Goal: Task Accomplishment & Management: Manage account settings

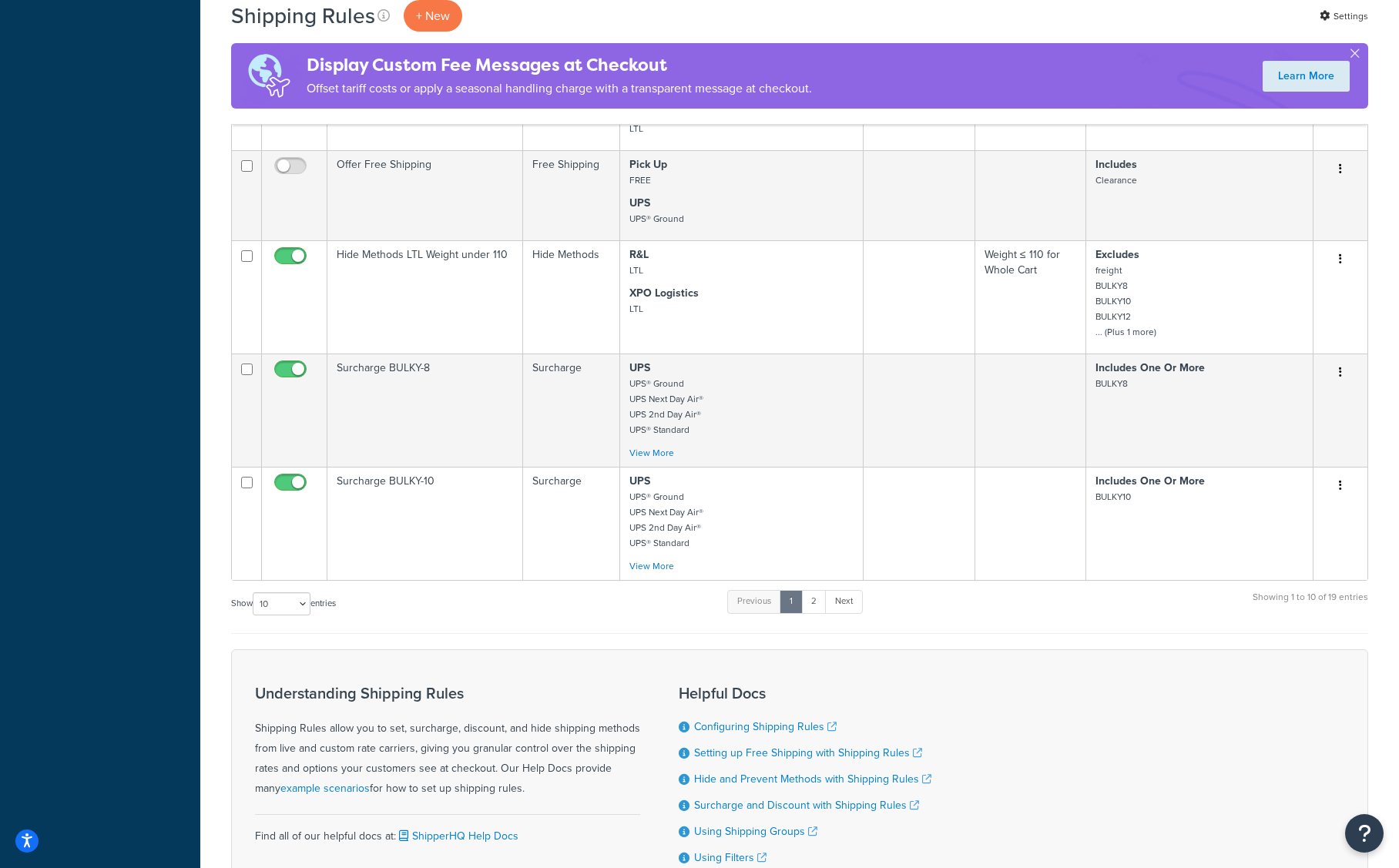
scroll to position [901, 0]
click at [815, 602] on link "2" at bounding box center [813, 598] width 26 height 23
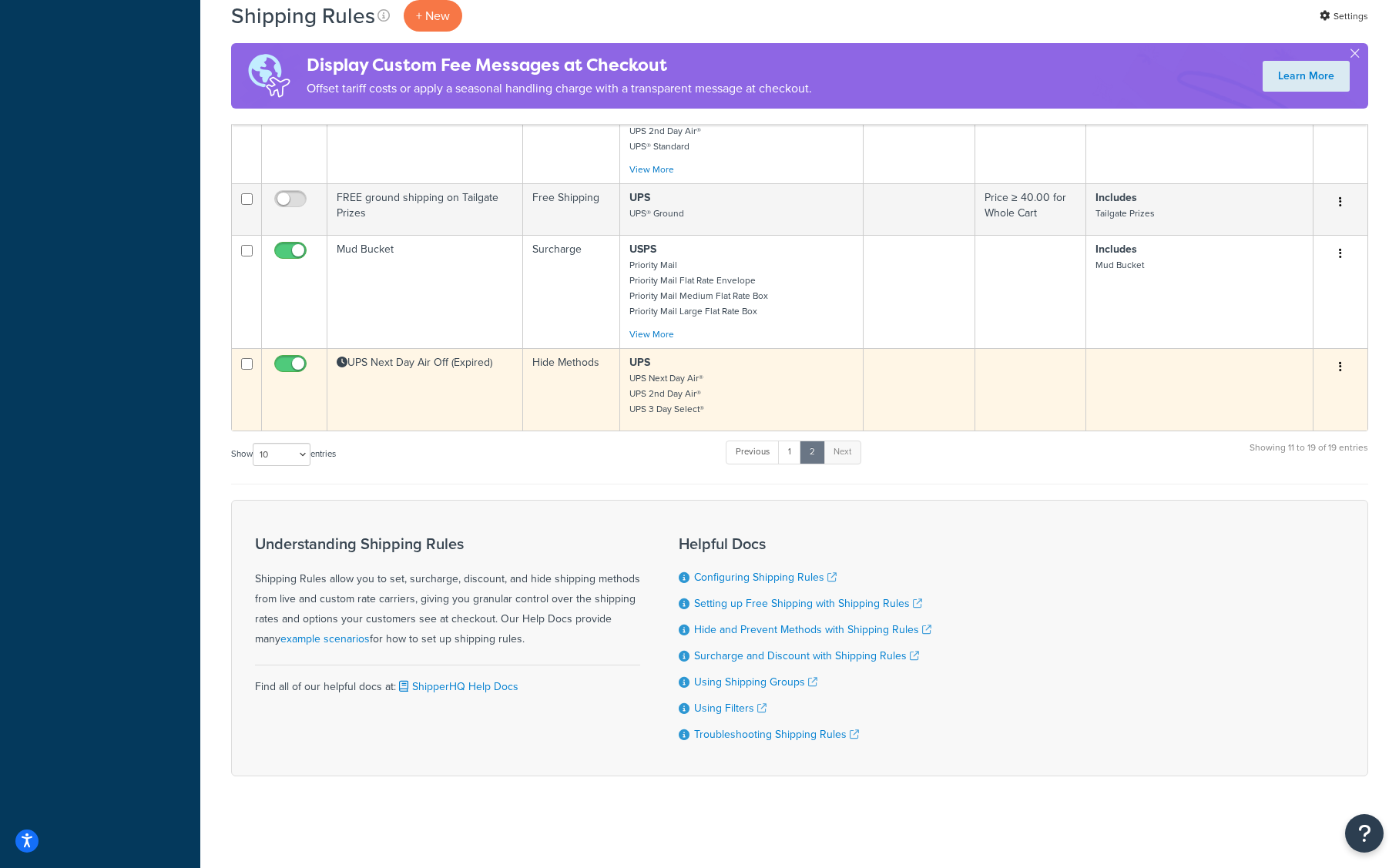
click at [519, 411] on td "UPS Next Day Air Off (Expired)" at bounding box center [425, 389] width 196 height 83
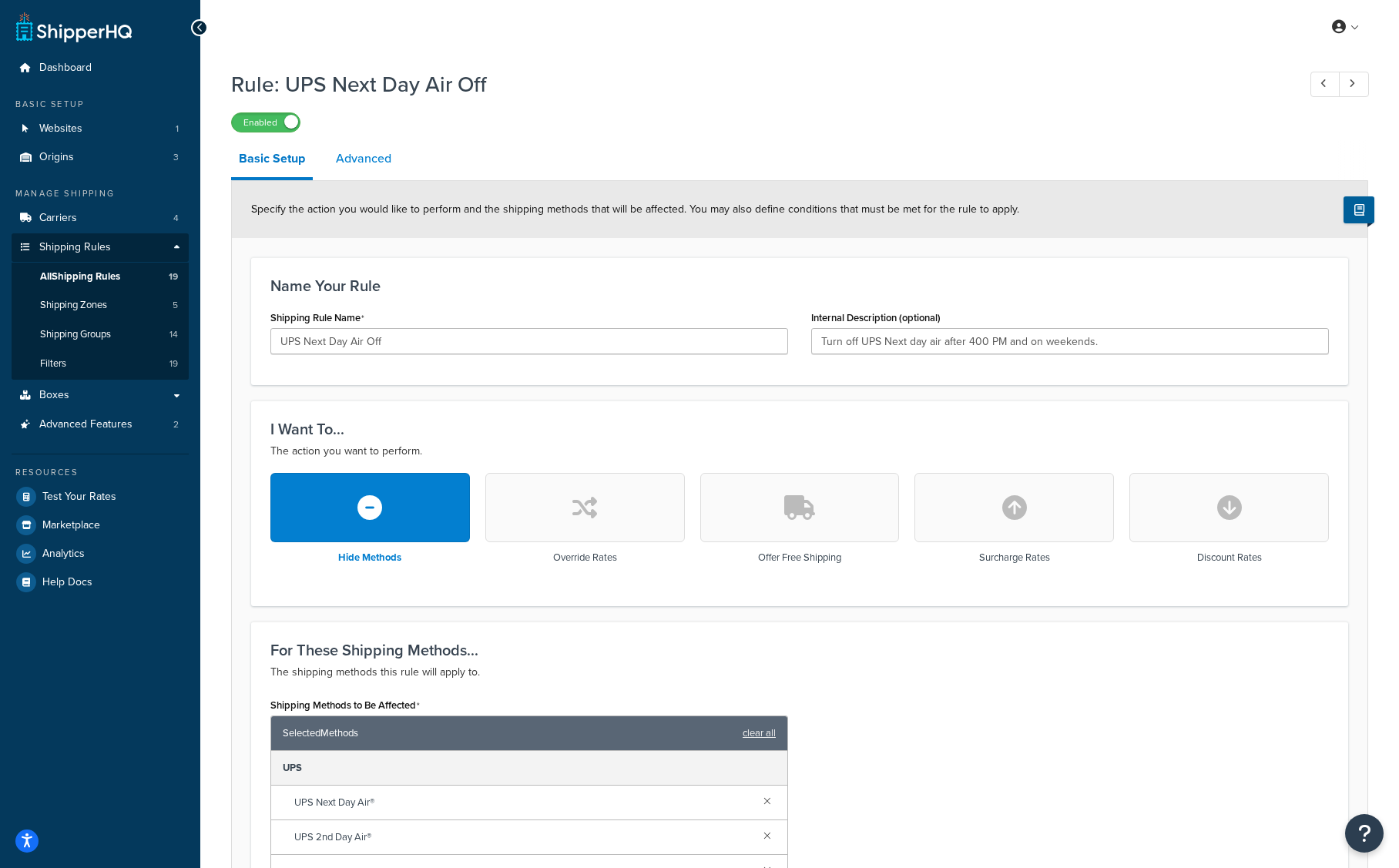
click at [359, 163] on link "Advanced" at bounding box center [363, 158] width 71 height 37
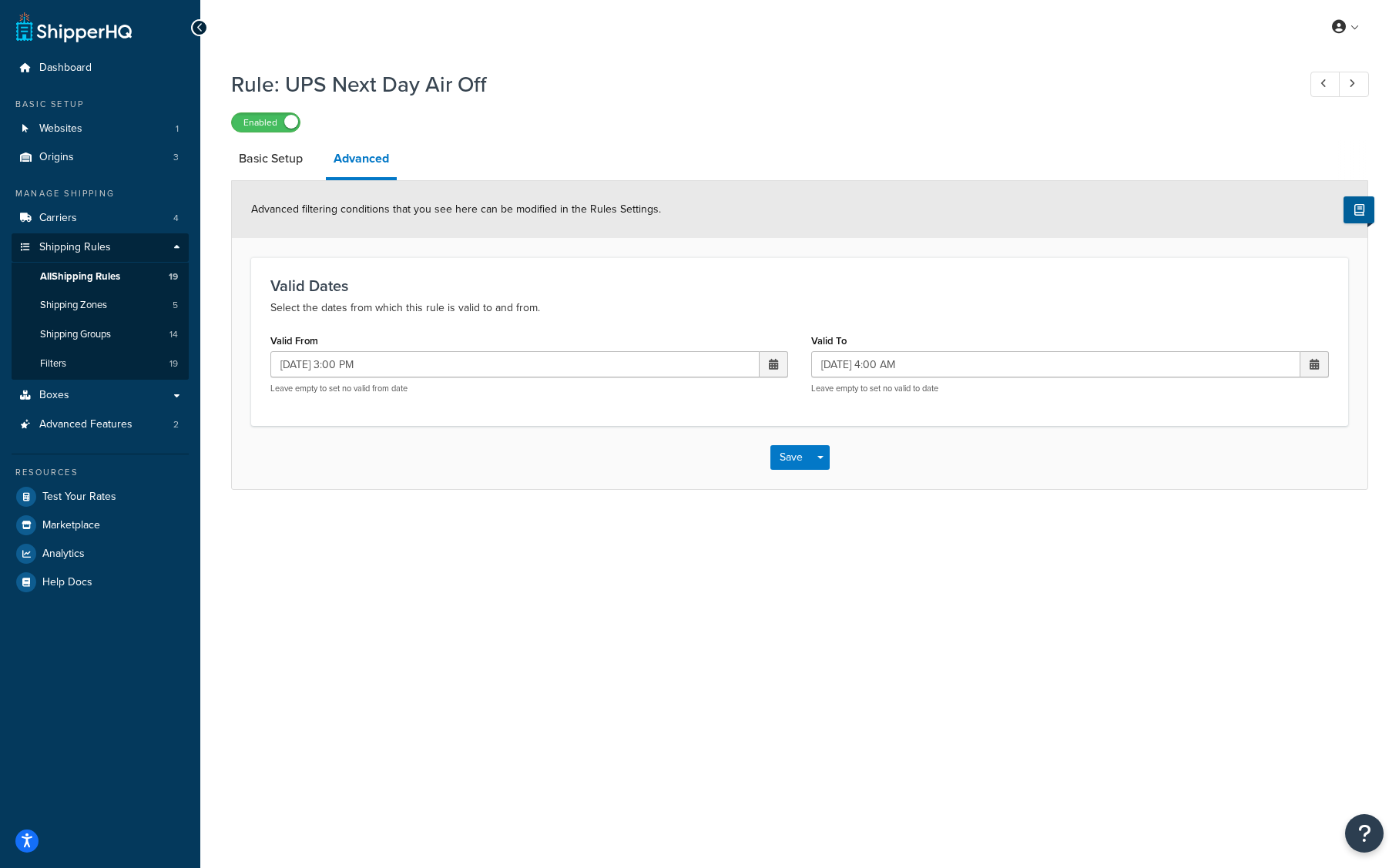
click at [772, 364] on span at bounding box center [773, 364] width 9 height 11
click at [669, 530] on td "30" at bounding box center [665, 532] width 26 height 23
type input "09/30/2025 3:00 PM"
click at [1316, 364] on span at bounding box center [1313, 364] width 9 height 11
click at [1235, 531] on td "1" at bounding box center [1232, 532] width 26 height 23
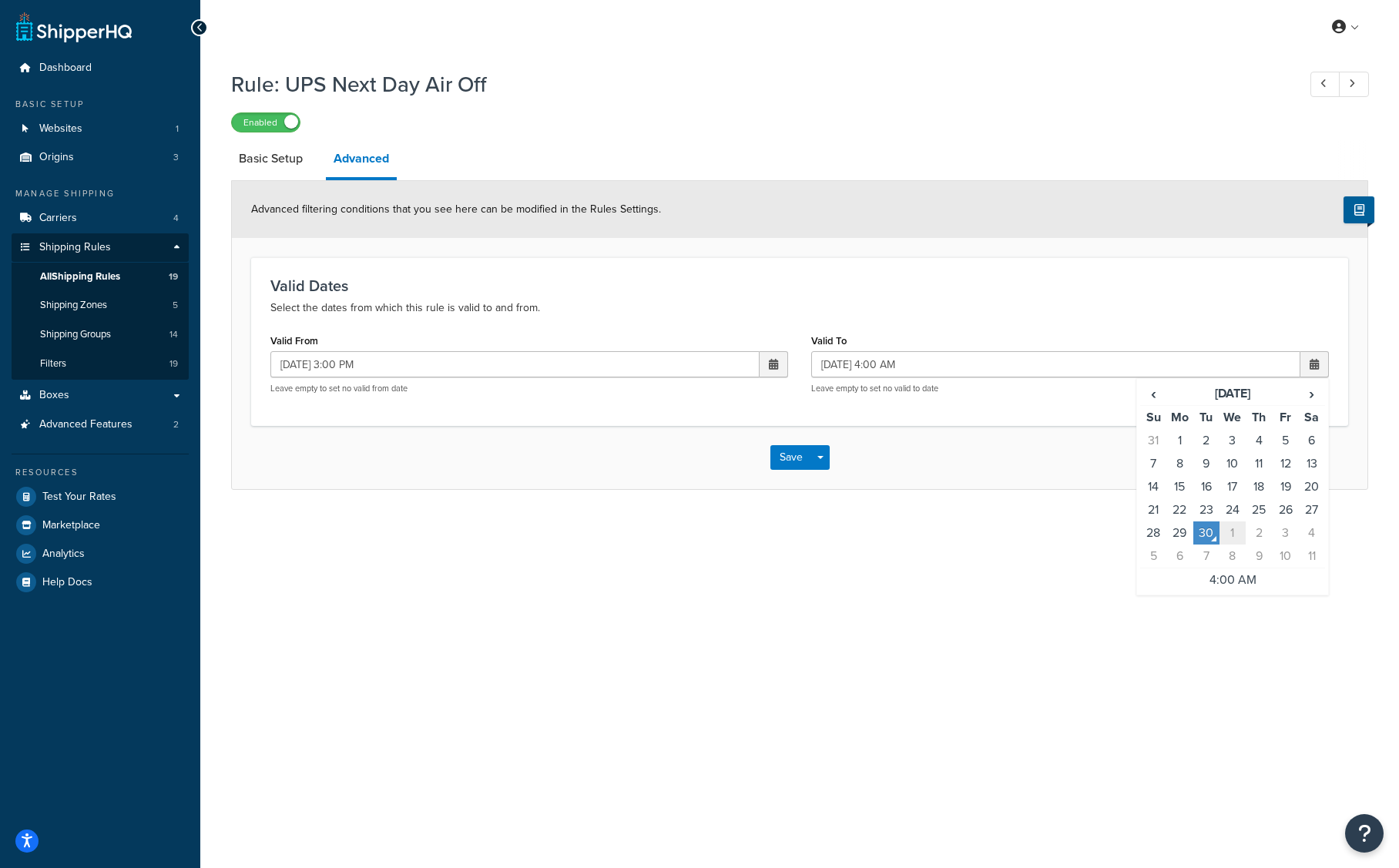
type input "10/01/2025 4:00 AM"
click at [790, 454] on button "Save" at bounding box center [791, 457] width 42 height 25
